Goal: Task Accomplishment & Management: Manage account settings

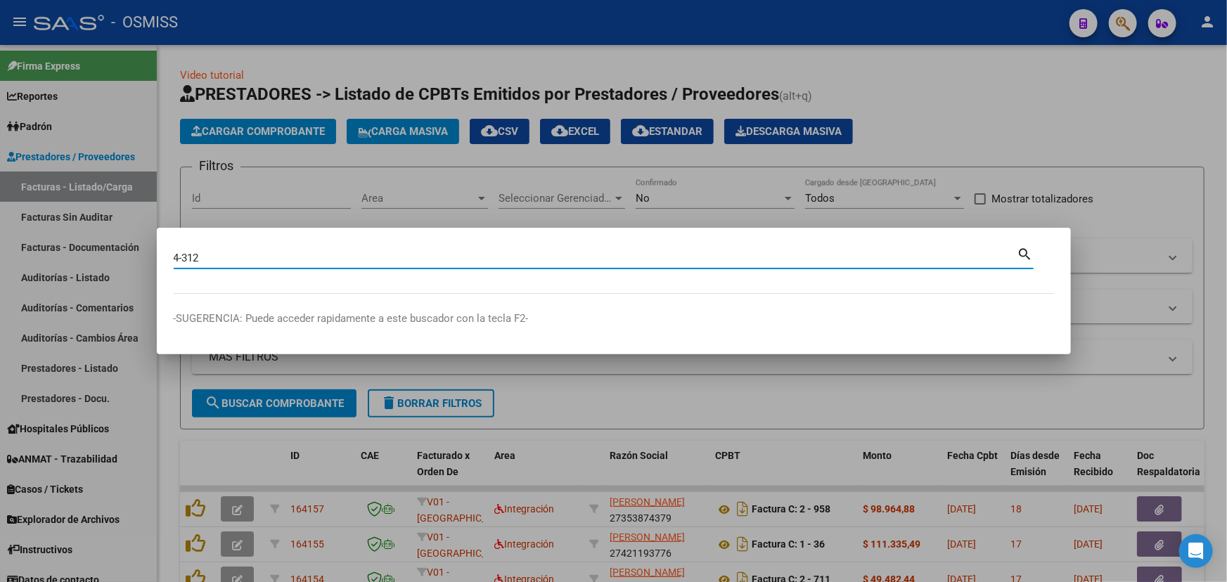
type input "4-312"
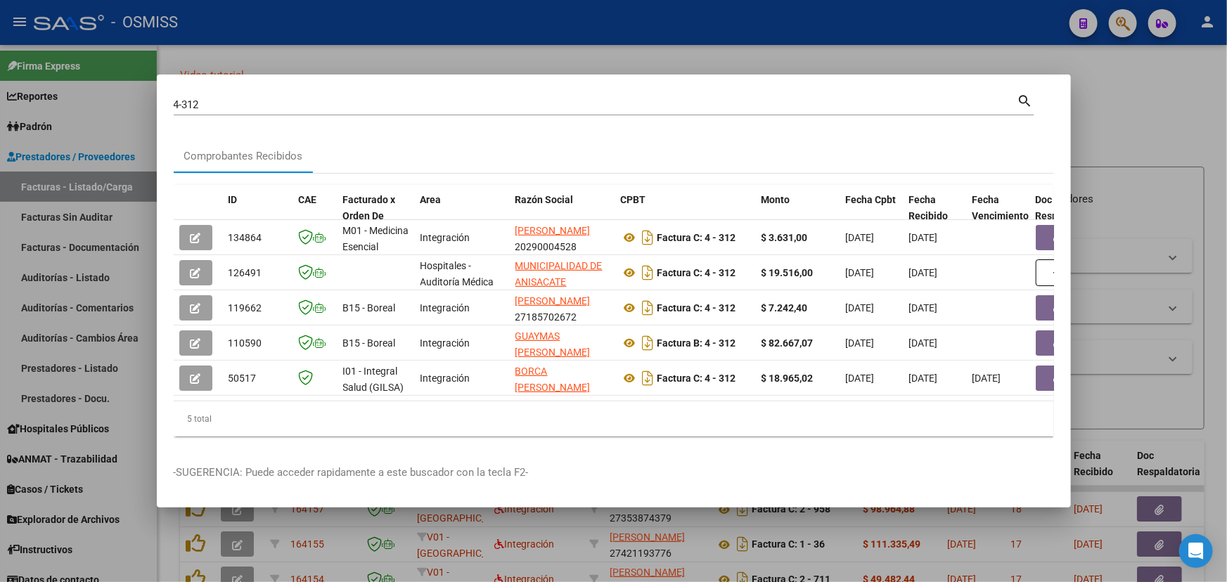
click at [37, 488] on div at bounding box center [613, 291] width 1227 height 582
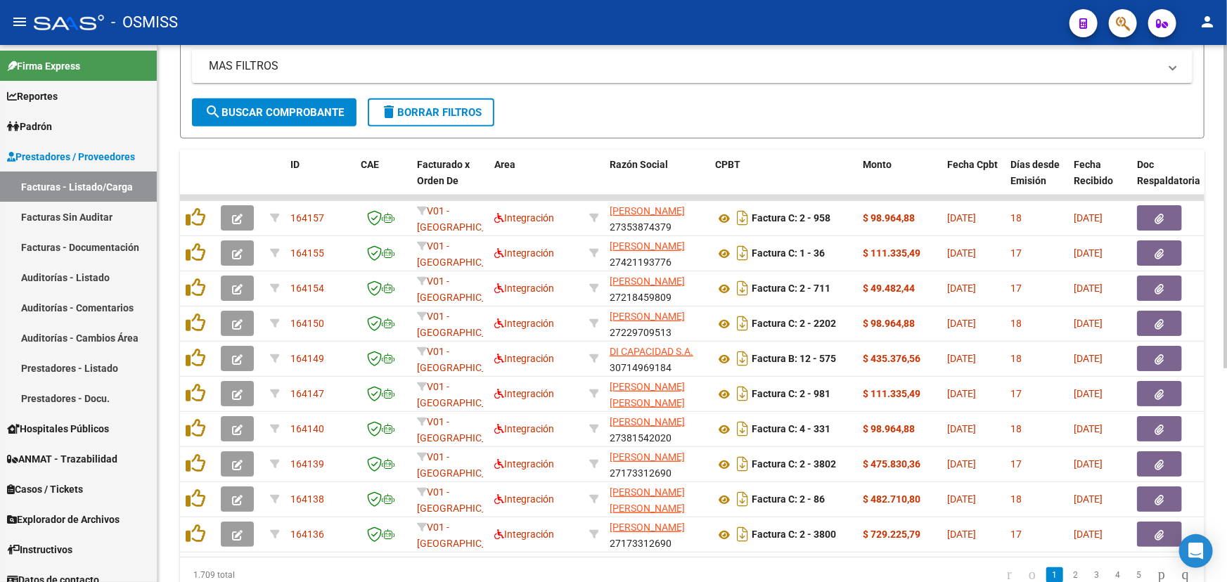
scroll to position [353, 0]
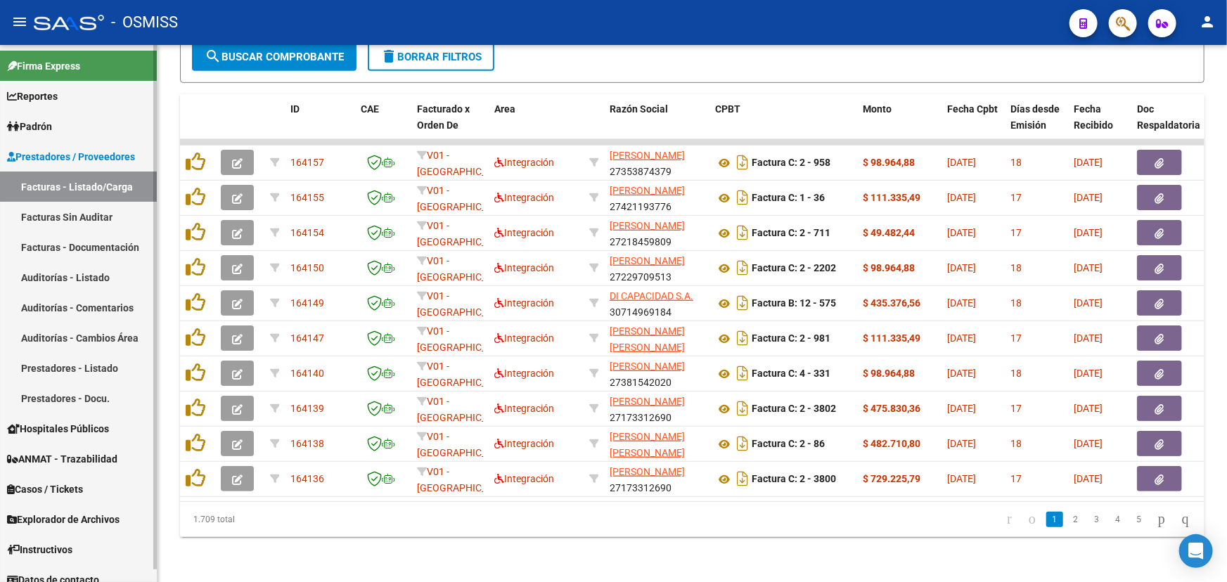
click at [35, 489] on span "Casos / Tickets" at bounding box center [45, 489] width 76 height 15
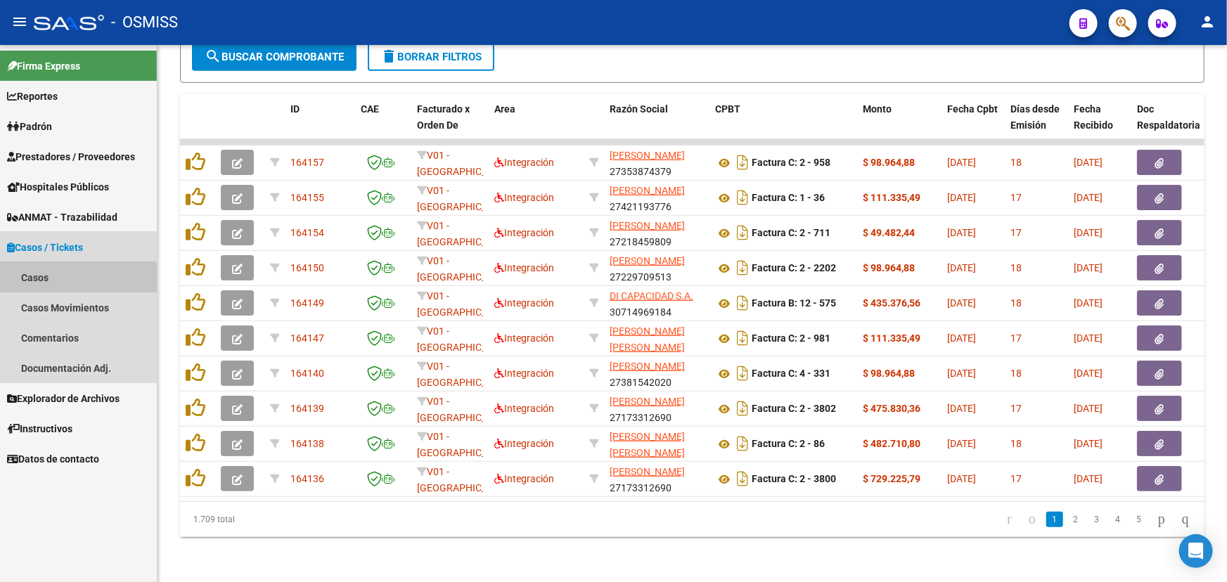
click at [35, 282] on link "Casos" at bounding box center [78, 277] width 157 height 30
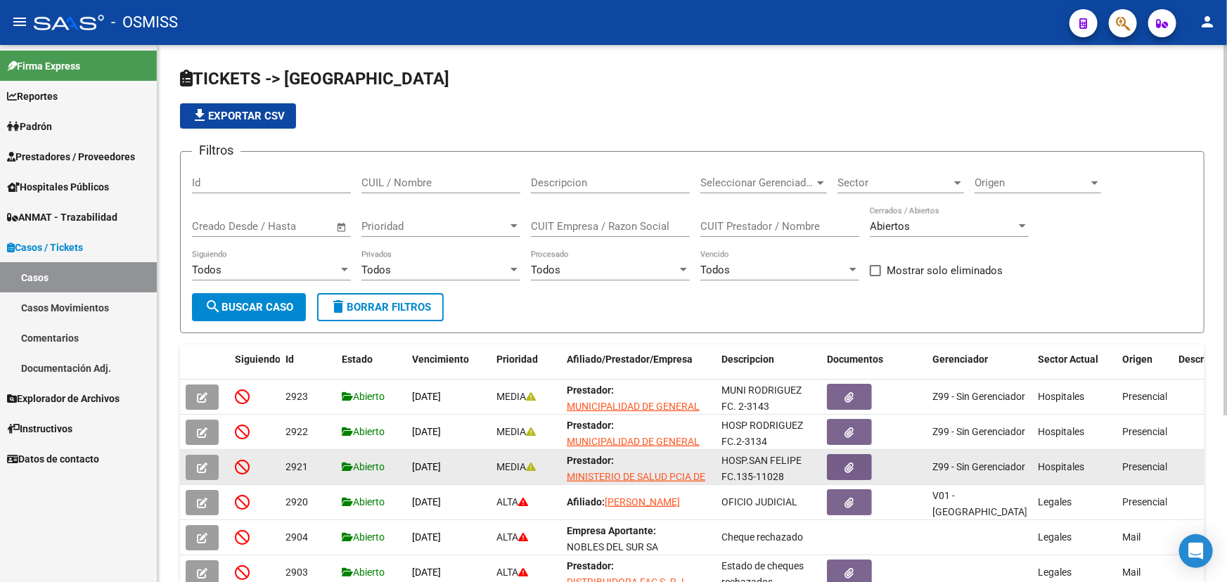
scroll to position [18, 0]
click at [209, 467] on button "button" at bounding box center [202, 467] width 33 height 25
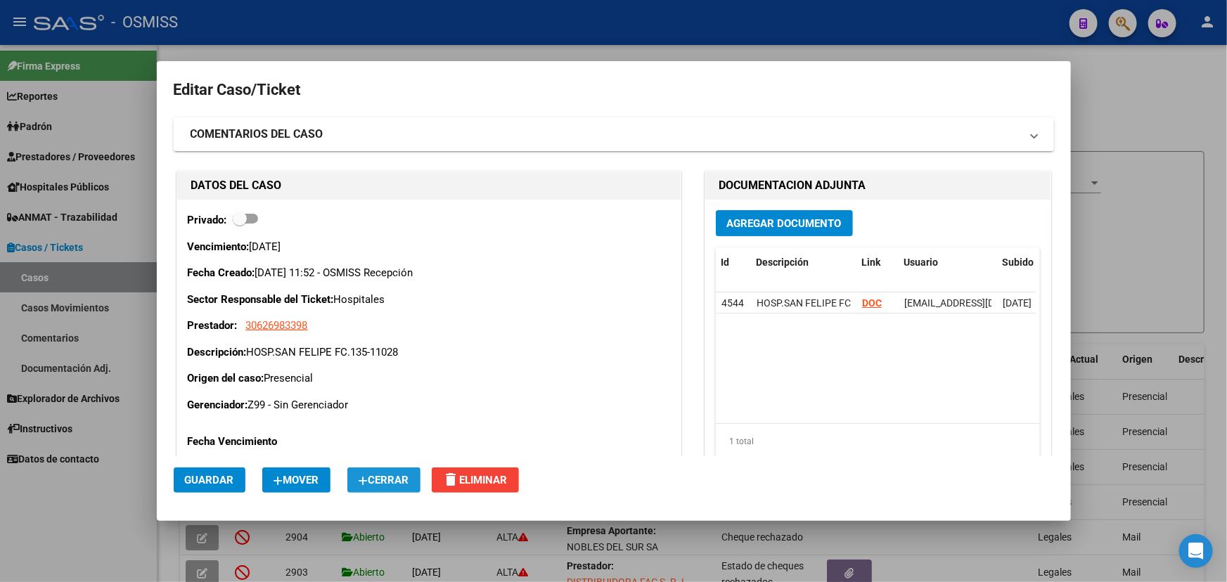
click at [406, 486] on button "Cerrar" at bounding box center [383, 480] width 73 height 25
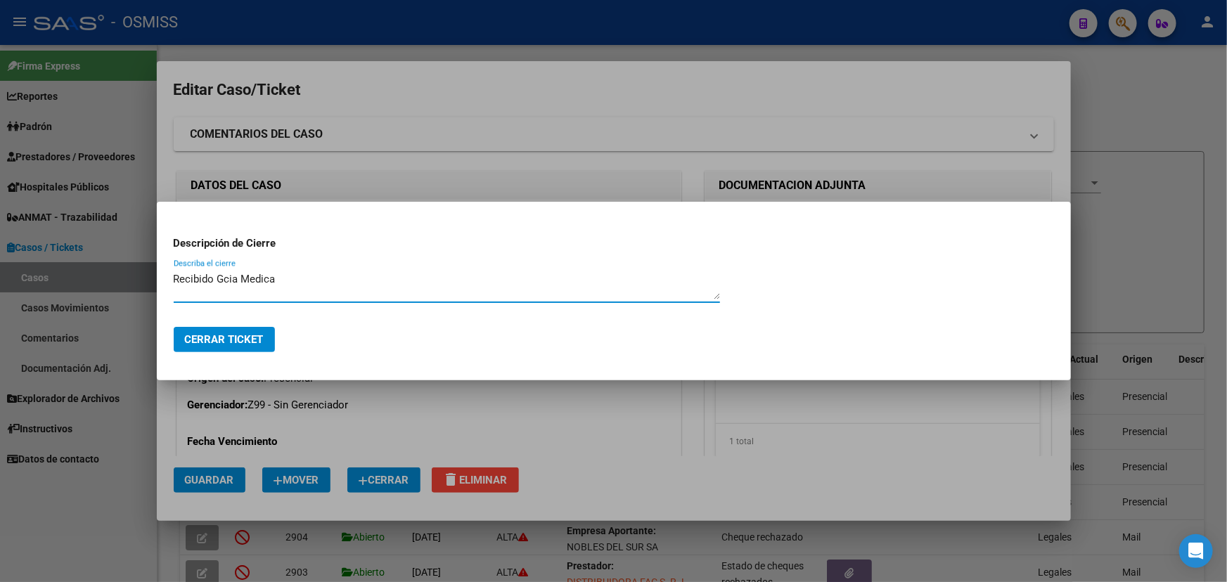
type textarea "Recibido Gcia Medica"
click at [221, 337] on span "Cerrar Ticket" at bounding box center [224, 339] width 79 height 13
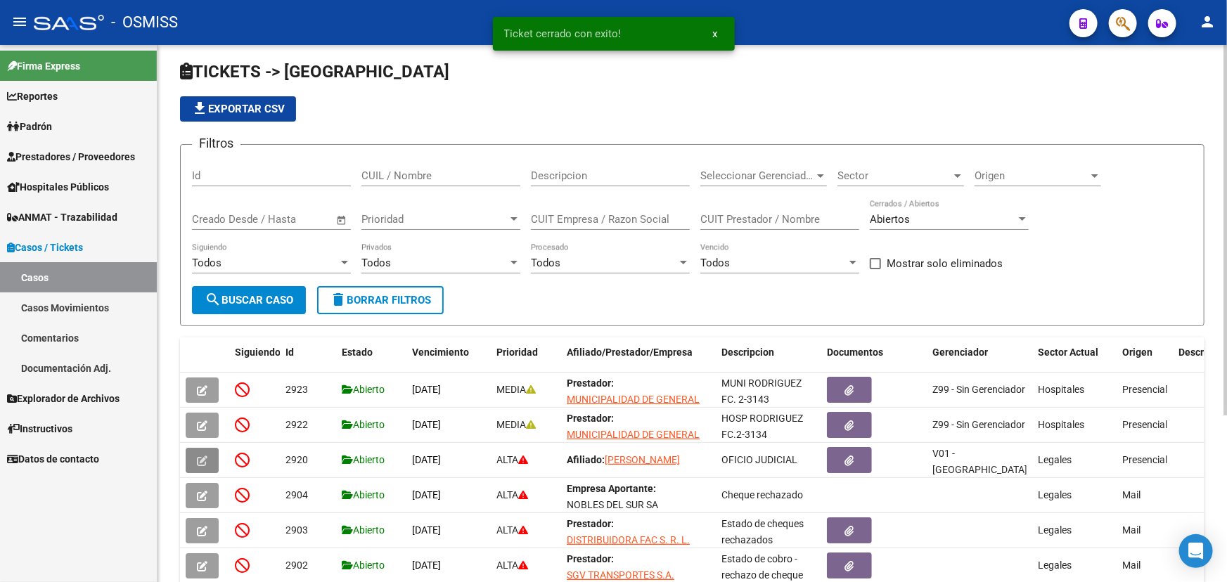
scroll to position [0, 0]
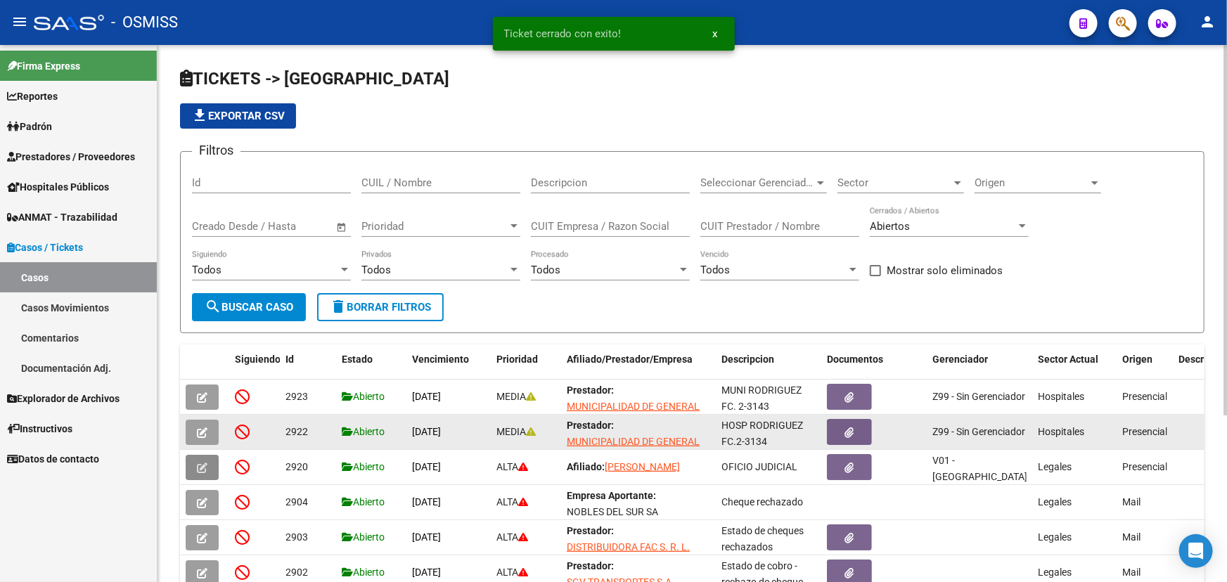
click at [202, 432] on icon "button" at bounding box center [202, 432] width 11 height 11
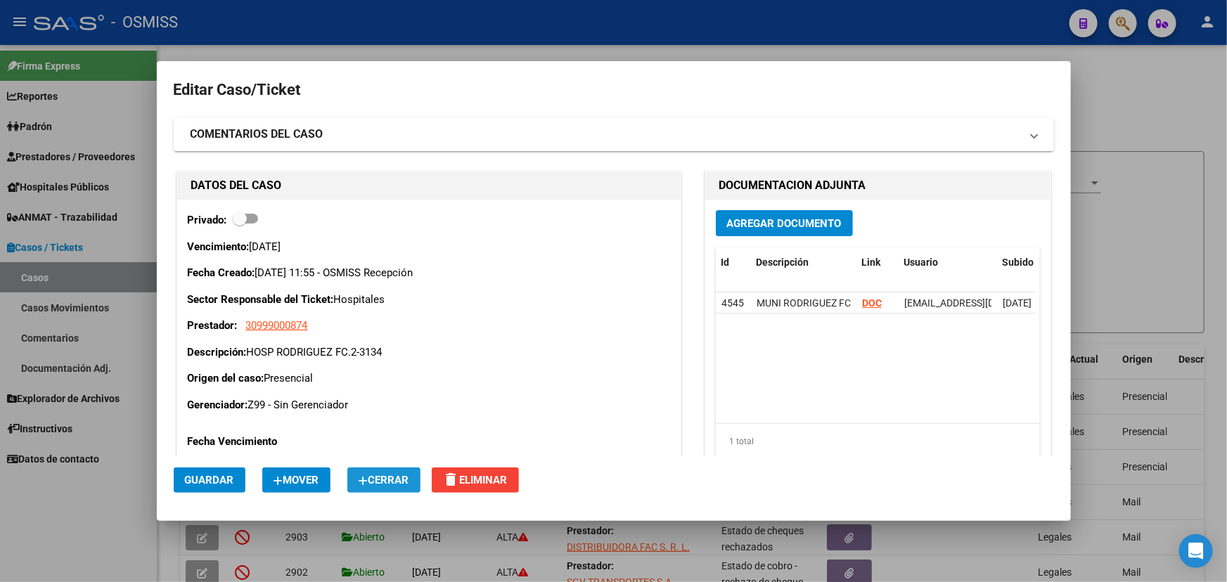
click at [384, 485] on span "Cerrar" at bounding box center [384, 480] width 51 height 13
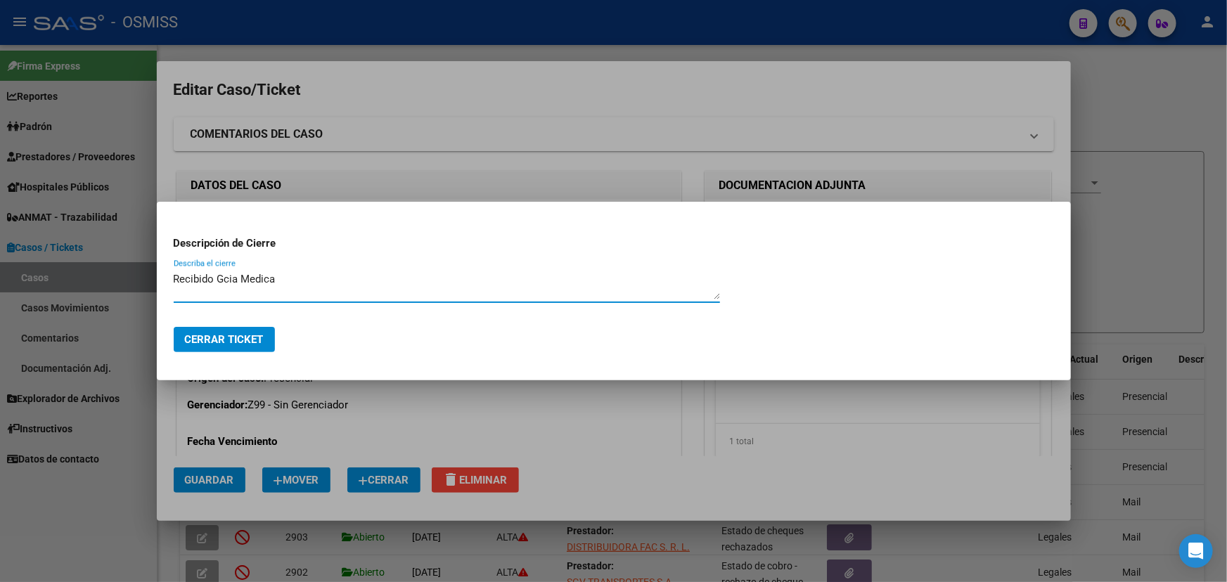
type textarea "Recibido Gcia Medica"
click at [191, 342] on span "Cerrar Ticket" at bounding box center [224, 339] width 79 height 13
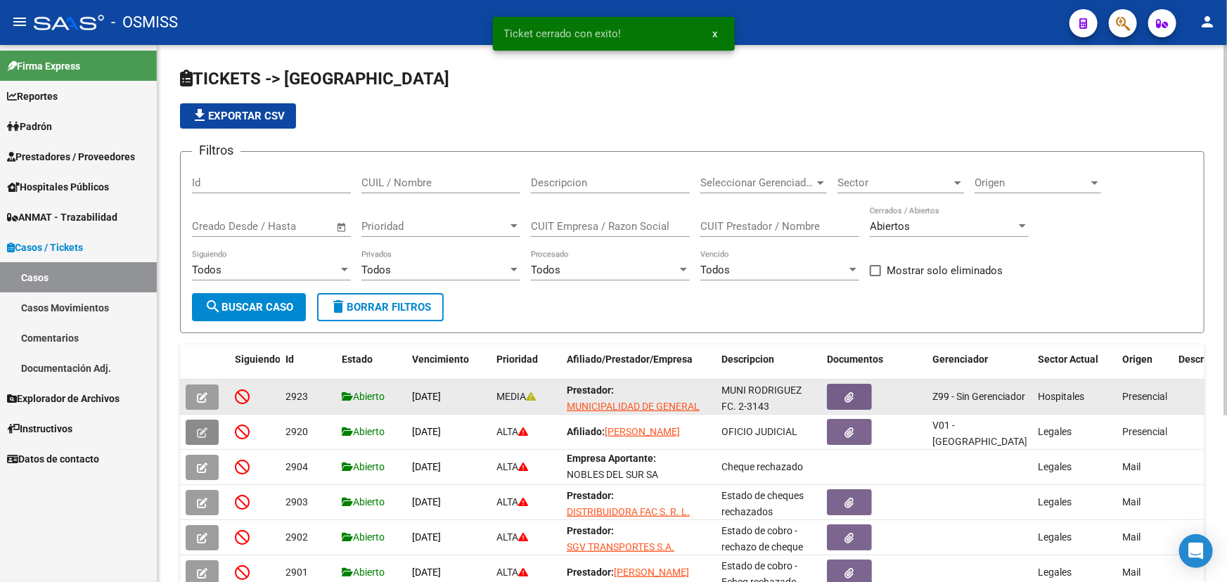
click at [197, 397] on icon "button" at bounding box center [202, 397] width 11 height 11
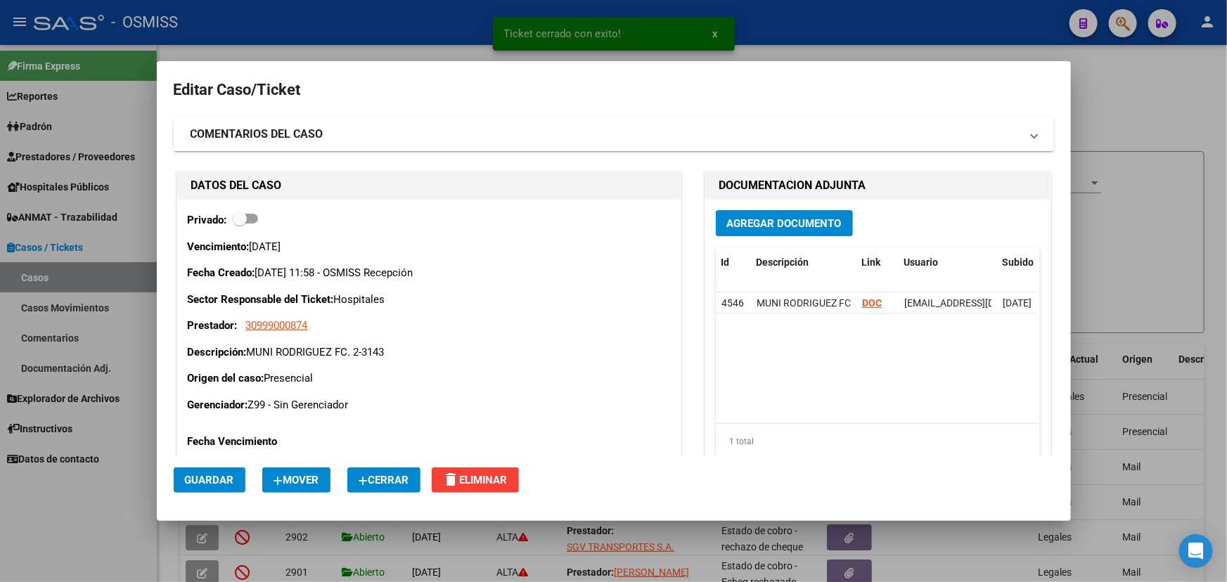
click at [370, 474] on span "Cerrar" at bounding box center [384, 480] width 51 height 13
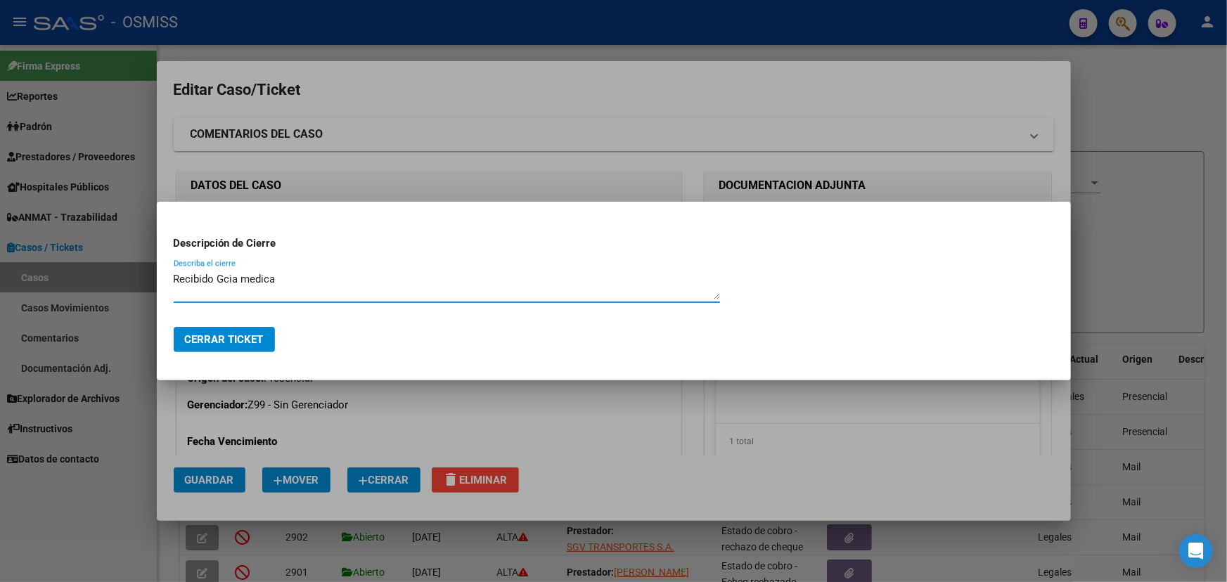
type textarea "Recibido Gcia medica"
click at [224, 340] on span "Cerrar Ticket" at bounding box center [224, 339] width 79 height 13
